Goal: Task Accomplishment & Management: Use online tool/utility

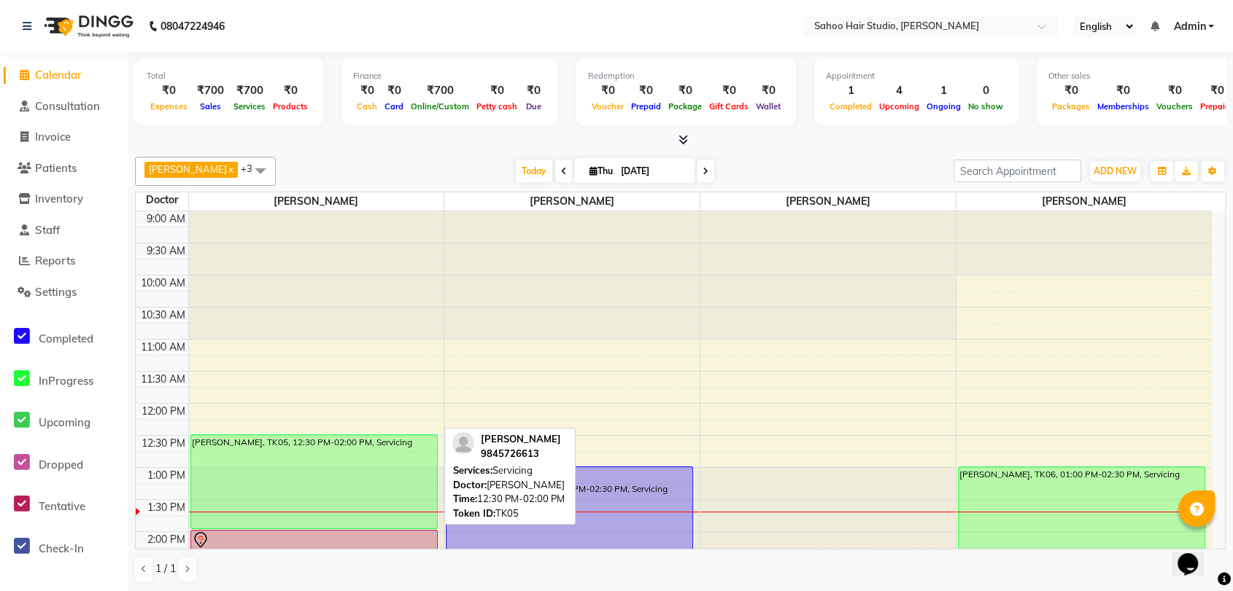
click at [344, 462] on div "[PERSON_NAME], TK05, 12:30 PM-02:00 PM, Servicing" at bounding box center [314, 481] width 246 height 93
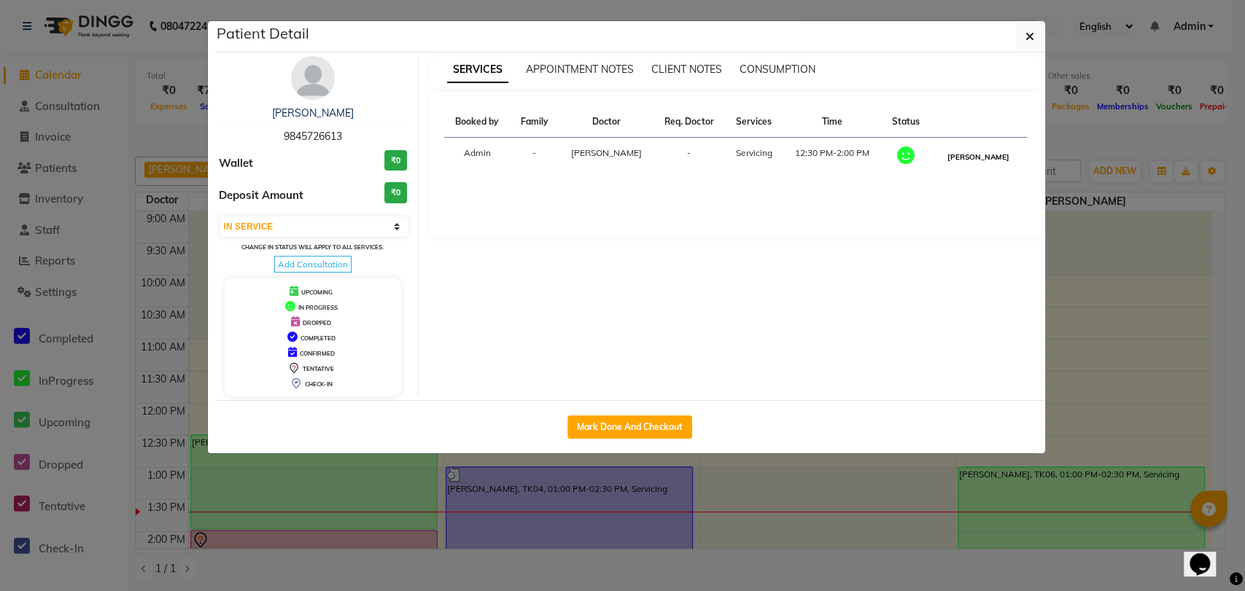
click at [991, 159] on button "[PERSON_NAME]" at bounding box center [978, 157] width 69 height 18
select select "3"
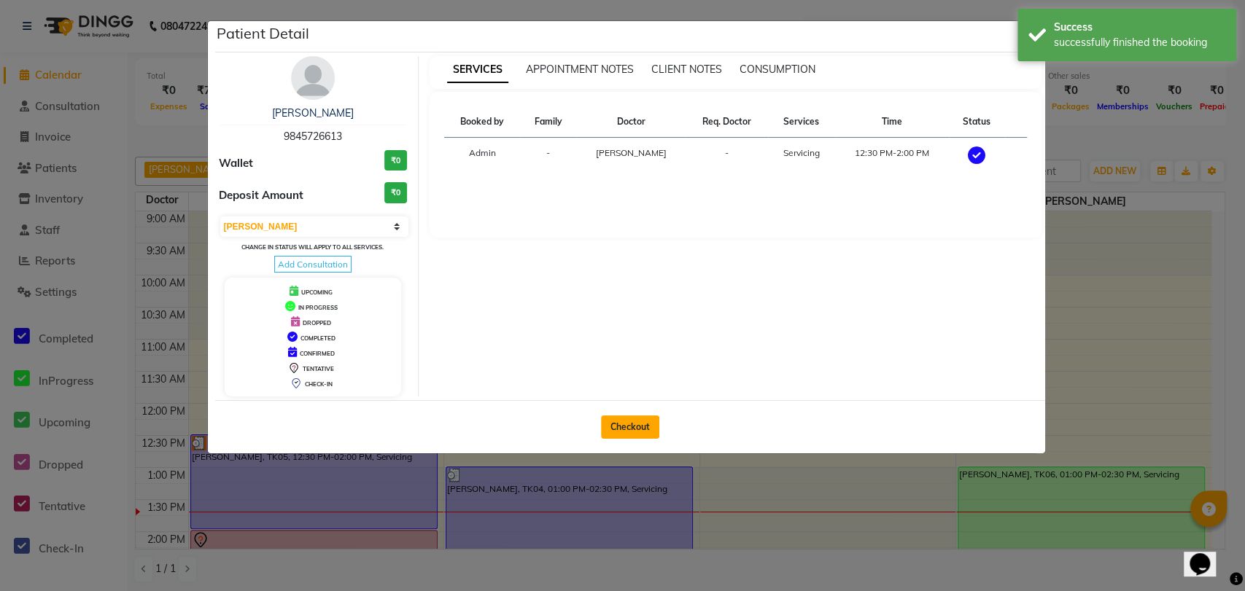
click at [632, 417] on button "Checkout" at bounding box center [630, 427] width 58 height 23
select select "8465"
select select "service"
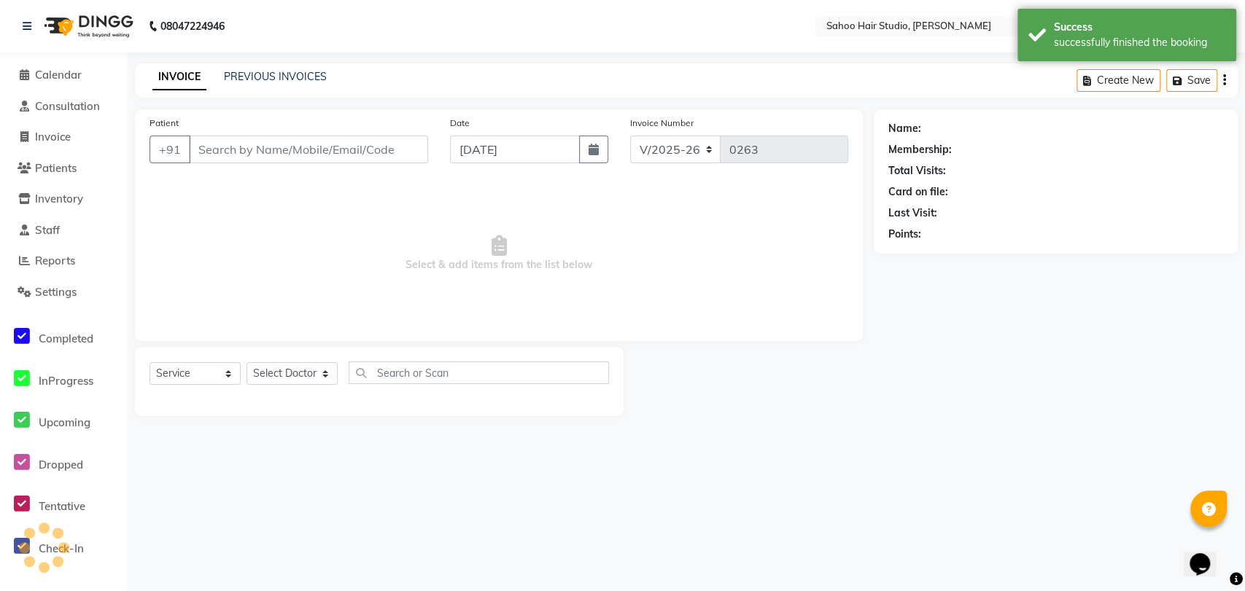
type input "9845726613"
select select "82639"
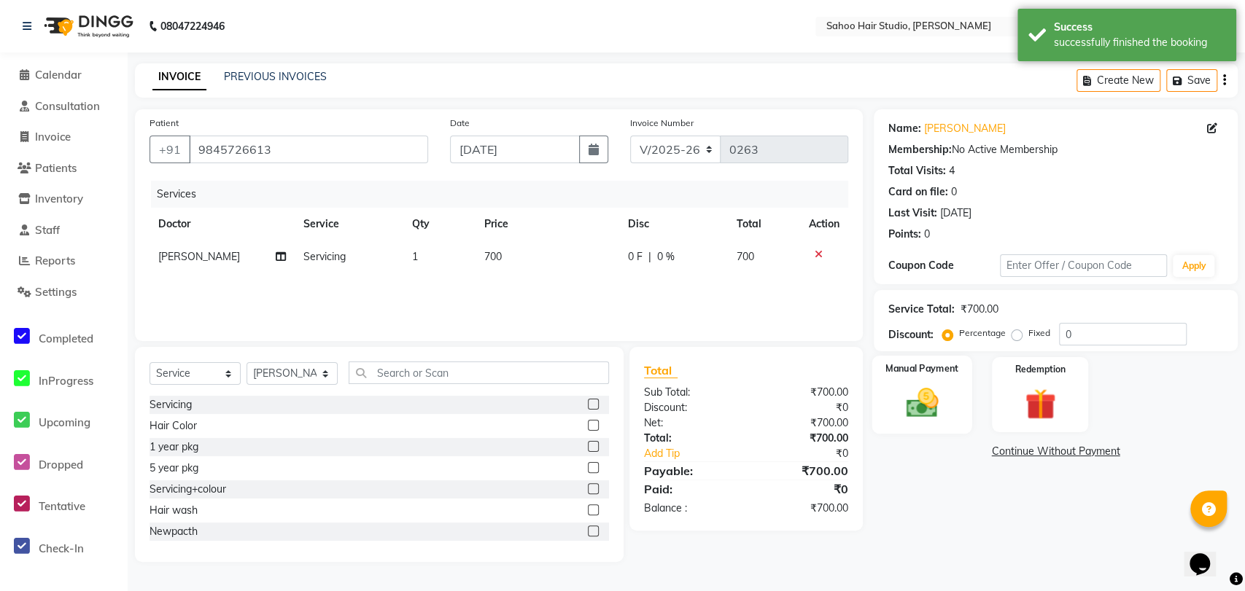
click at [921, 404] on img at bounding box center [922, 402] width 53 height 37
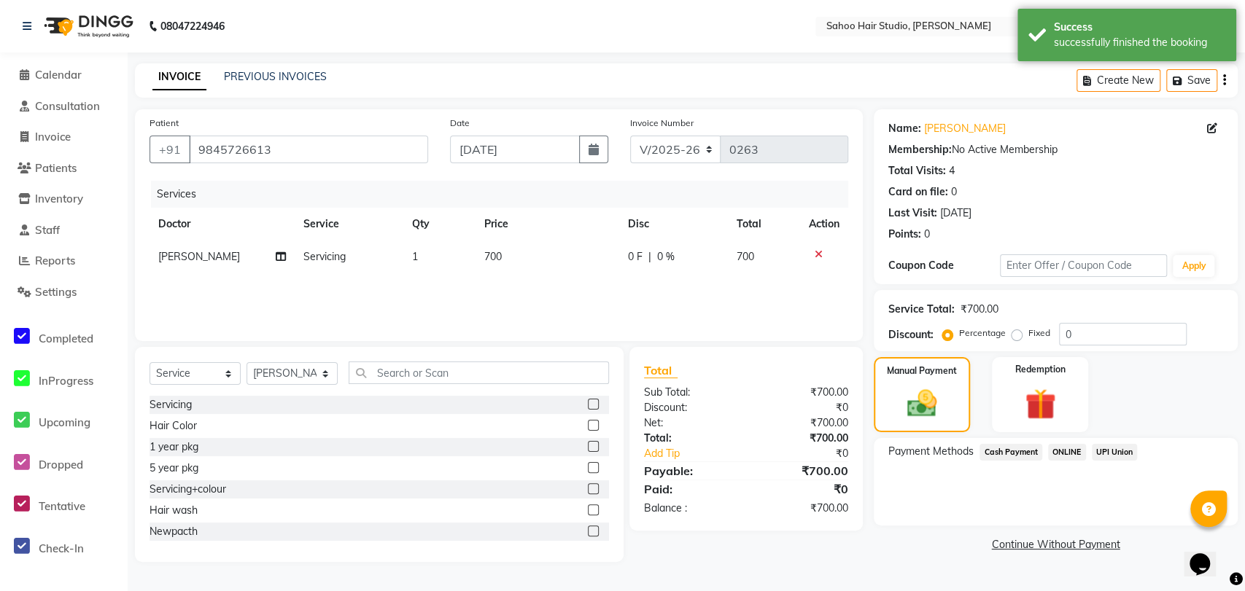
click at [1110, 451] on span "UPI Union" at bounding box center [1115, 452] width 46 height 17
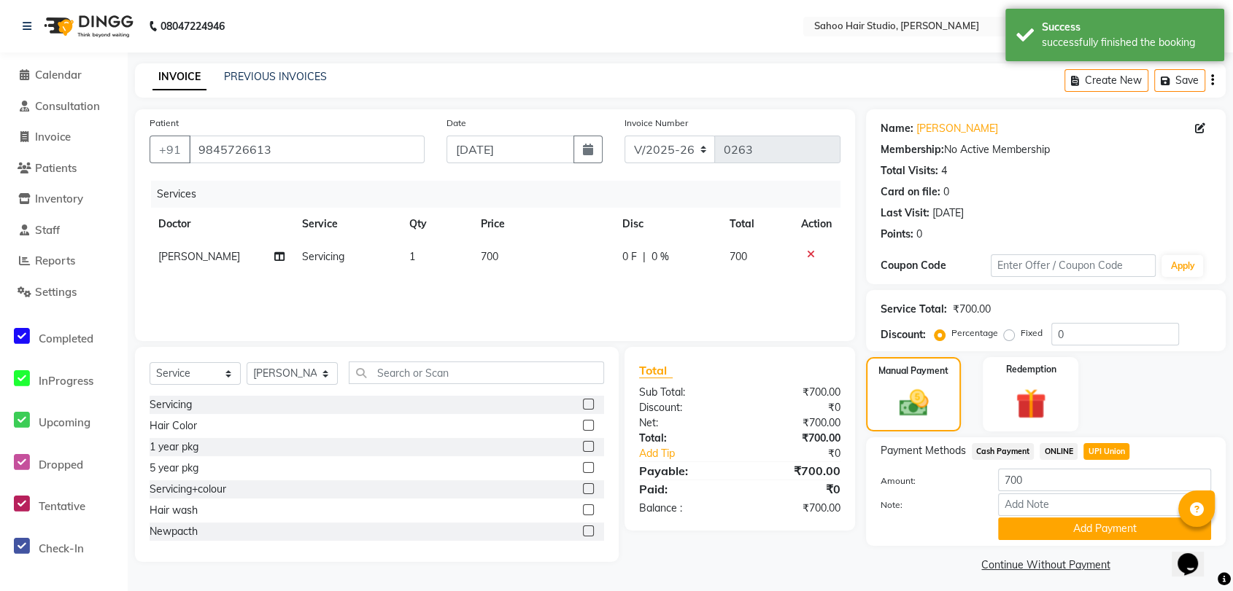
scroll to position [6, 0]
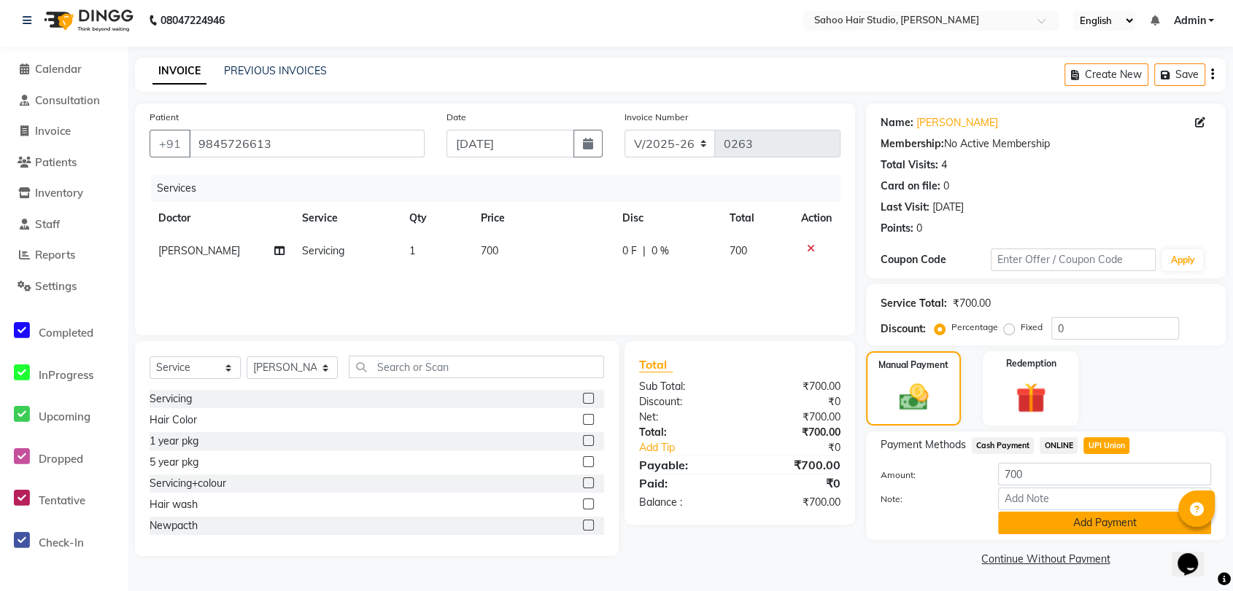
click at [1063, 523] on button "Add Payment" at bounding box center [1104, 523] width 213 height 23
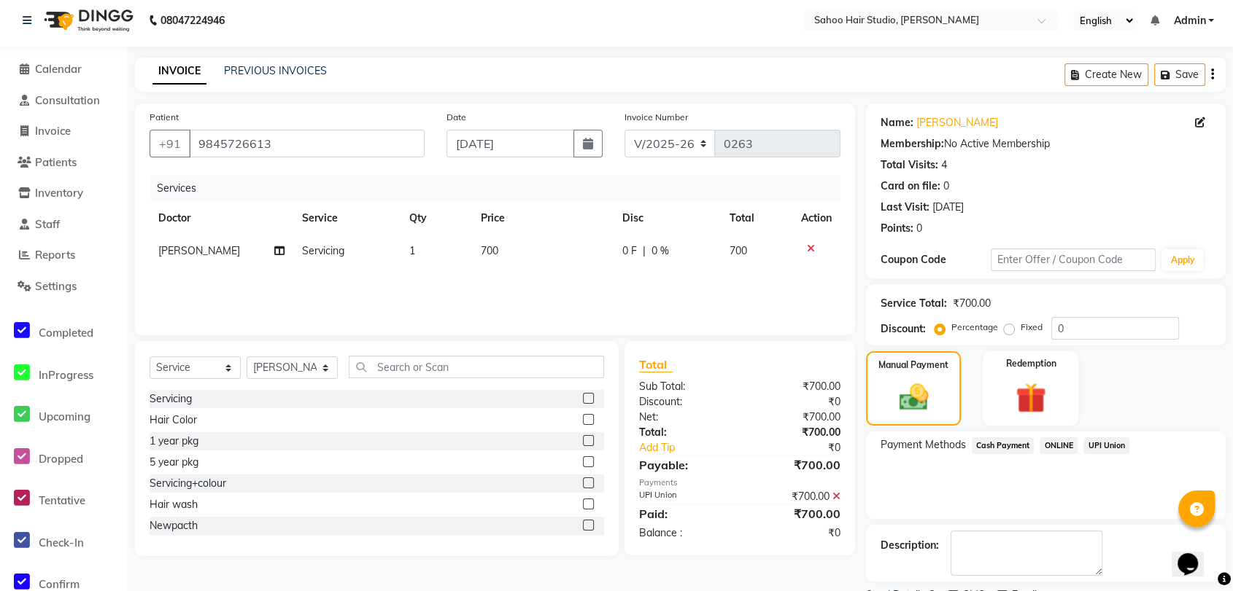
scroll to position [67, 0]
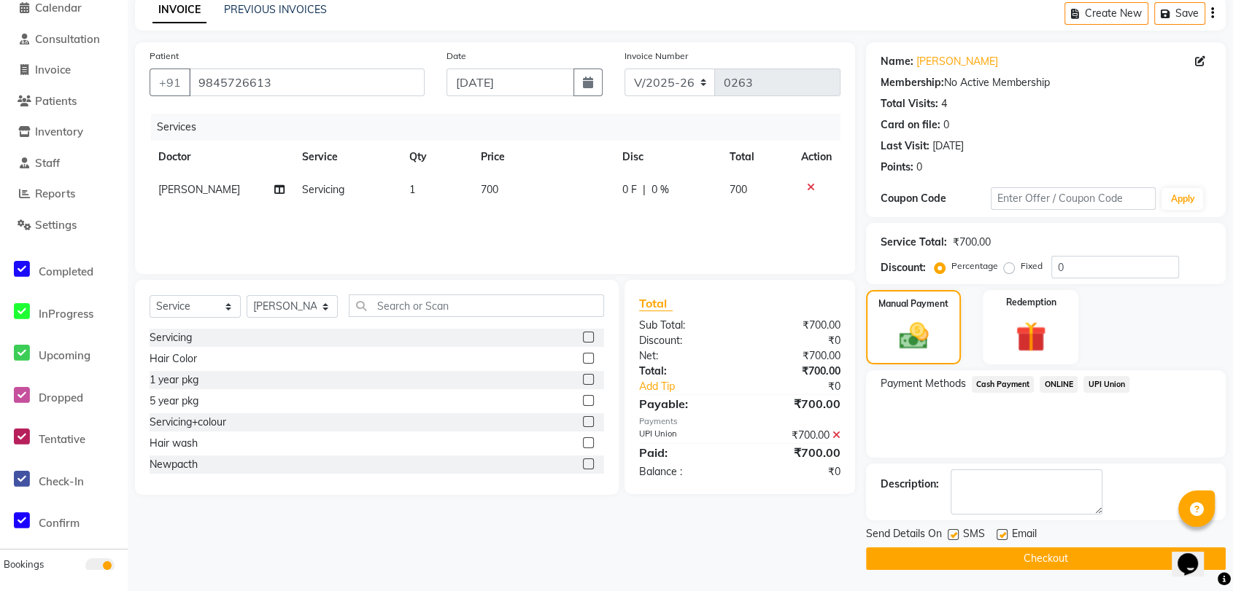
click at [951, 536] on label at bounding box center [952, 535] width 11 height 11
click at [951, 536] on input "checkbox" at bounding box center [951, 535] width 9 height 9
checkbox input "false"
click at [966, 562] on button "Checkout" at bounding box center [1046, 559] width 360 height 23
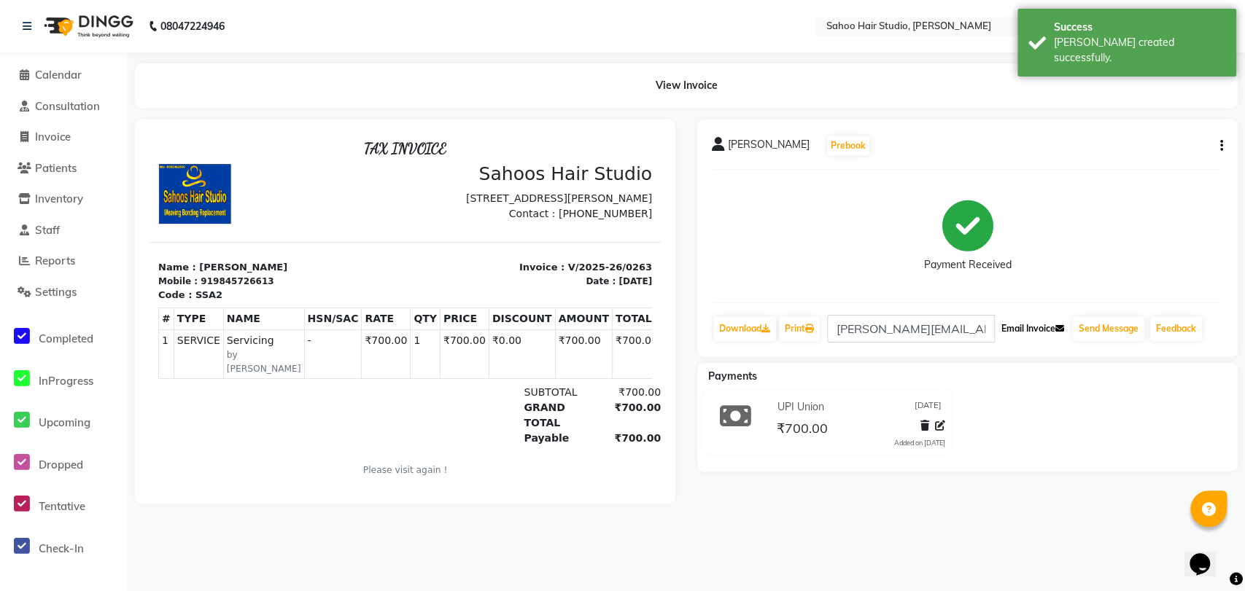
click at [1033, 328] on button "Email Invoice" at bounding box center [1033, 329] width 74 height 25
select select "8465"
select select "service"
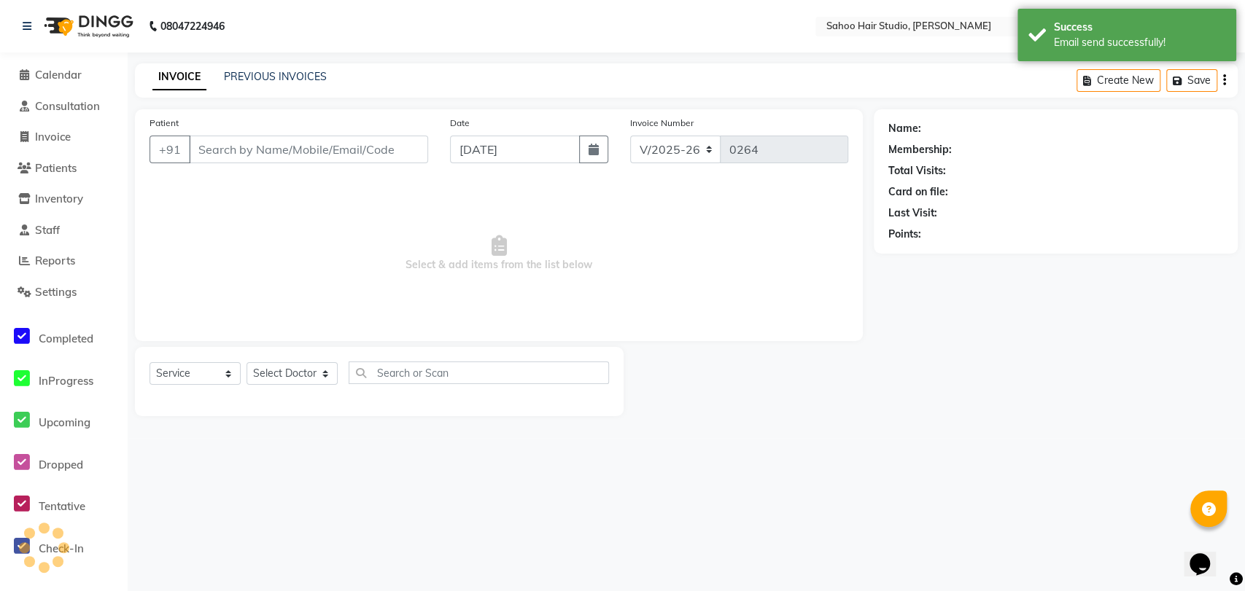
type input "9845726613"
select select "82639"
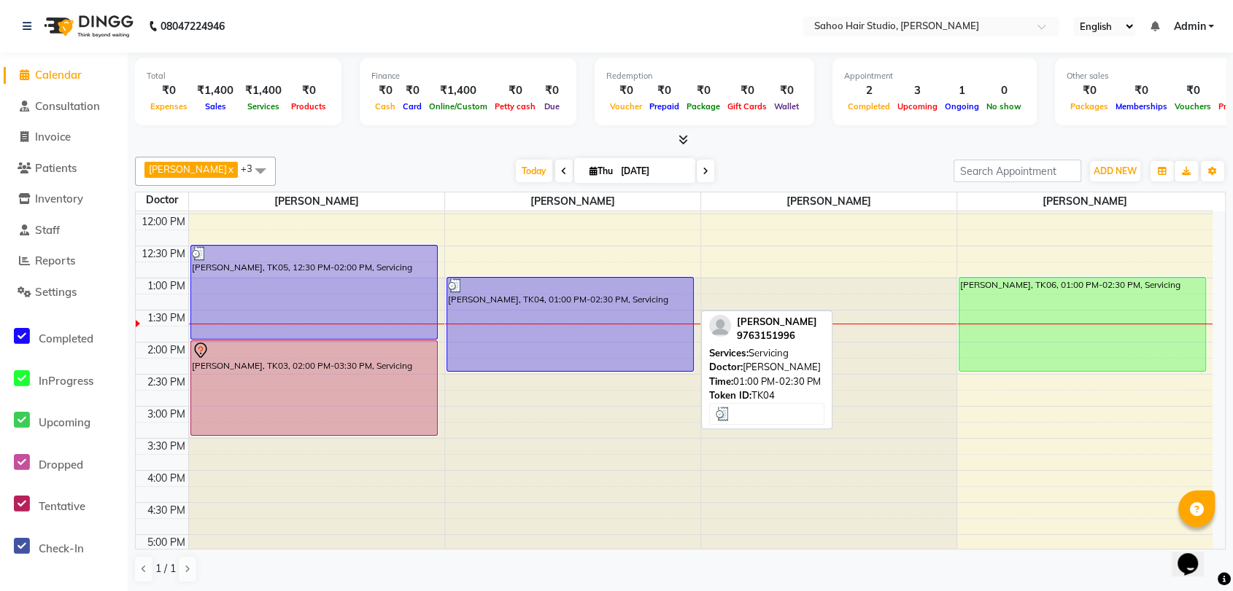
scroll to position [162, 0]
